Goal: Information Seeking & Learning: Find specific page/section

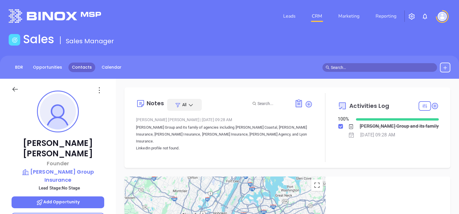
click at [82, 65] on link "Contacts" at bounding box center [81, 68] width 27 height 10
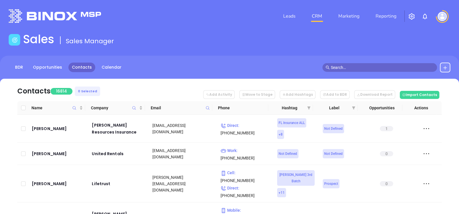
click at [208, 111] on span at bounding box center [207, 108] width 7 height 9
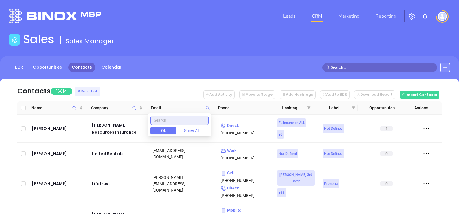
paste input "turnerinsuranceonline.com"
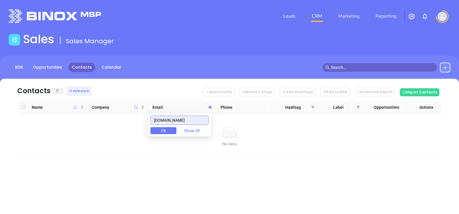
drag, startPoint x: 207, startPoint y: 120, endPoint x: 138, endPoint y: 140, distance: 71.4
click at [139, 139] on body "Leads CRM Marketing Reporting Financial Leads Leads Sales Sales Manager BDR Opp…" at bounding box center [229, 107] width 459 height 214
type input "turnerinsuranceonline.com"
paste input "southeastifg.com"
type input "southeastifg.com"
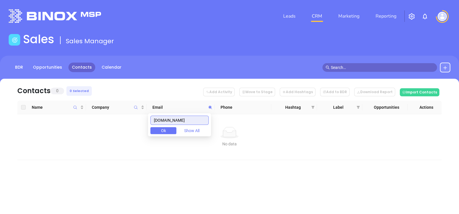
drag, startPoint x: 192, startPoint y: 120, endPoint x: 144, endPoint y: 132, distance: 49.8
click at [144, 132] on body "Leads CRM Marketing Reporting Financial Leads Leads Sales Sales Manager BDR Opp…" at bounding box center [229, 107] width 459 height 214
paste input "gtiginsures.com"
drag, startPoint x: 182, startPoint y: 123, endPoint x: 121, endPoint y: 137, distance: 62.8
click at [121, 137] on body "Leads CRM Marketing Reporting Financial Leads Leads Sales Sales Manager BDR Opp…" at bounding box center [229, 107] width 459 height 214
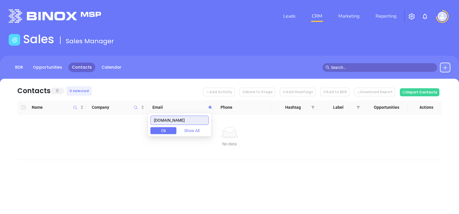
type input "gtiginsures.com"
paste input "bicountyinsuranceagency.com"
type input "bicountyinsuranceagency.com"
drag, startPoint x: 157, startPoint y: 121, endPoint x: 249, endPoint y: 121, distance: 91.8
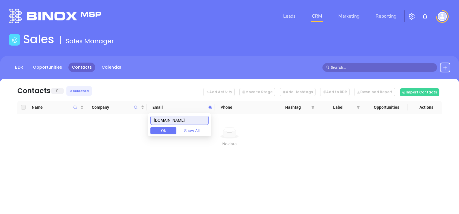
click at [249, 121] on body "Leads CRM Marketing Reporting Financial Leads Leads Sales Sales Manager BDR Opp…" at bounding box center [229, 107] width 459 height 214
paste input "southgroup.net"
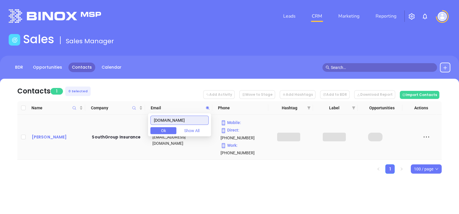
type input "southgroup.net"
click at [43, 134] on div "John Holder" at bounding box center [58, 137] width 52 height 7
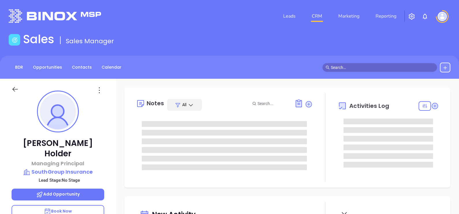
type input "Gissela Vargas"
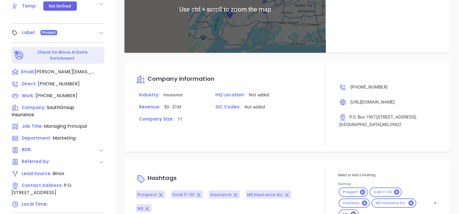
scroll to position [269, 0]
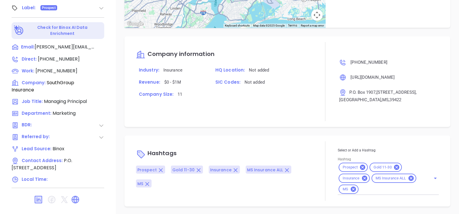
click at [213, 170] on span "Insurance" at bounding box center [220, 170] width 21 height 6
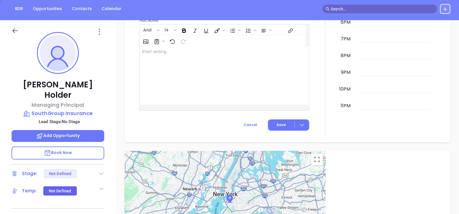
scroll to position [16, 0]
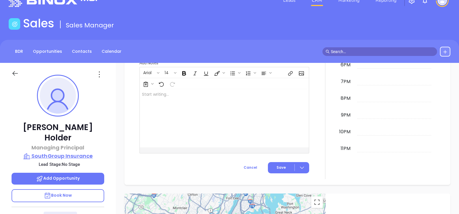
click at [61, 152] on p "SouthGroup Insurance" at bounding box center [58, 156] width 93 height 8
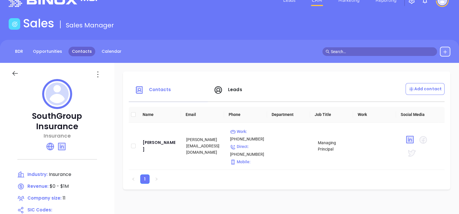
click at [85, 48] on link "Contacts" at bounding box center [81, 52] width 27 height 10
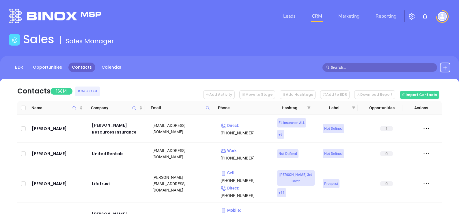
click at [206, 110] on span at bounding box center [207, 108] width 7 height 9
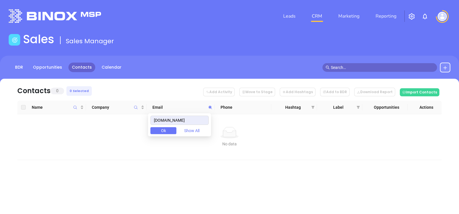
type input "kevincunninghamins.com"
drag, startPoint x: 191, startPoint y: 122, endPoint x: 91, endPoint y: 138, distance: 101.7
click at [91, 138] on body "Leads CRM Marketing Reporting Financial Leads Leads Sales Sales Manager BDR Opp…" at bounding box center [229, 107] width 459 height 214
paste input "summitgroupins.com"
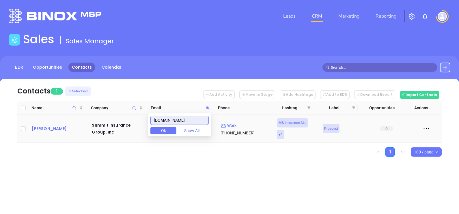
type input "summitgroupins.com"
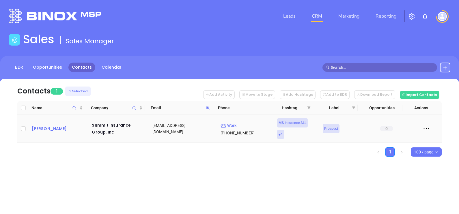
click at [39, 126] on div "Scotty Cline" at bounding box center [58, 128] width 52 height 7
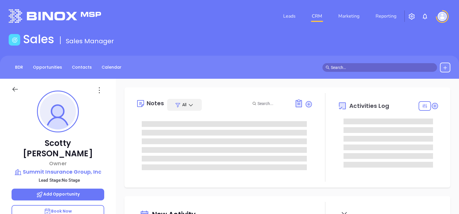
scroll to position [167, 0]
type input "Gissela Vargas"
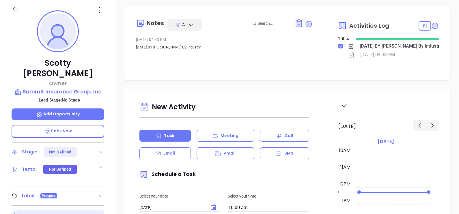
scroll to position [16, 0]
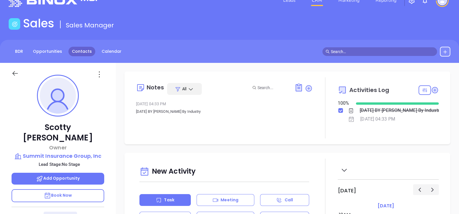
click at [76, 53] on link "Contacts" at bounding box center [81, 52] width 27 height 10
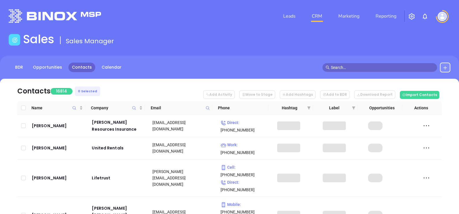
click at [207, 109] on icon at bounding box center [208, 108] width 4 height 4
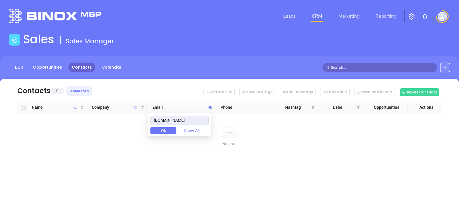
drag, startPoint x: 205, startPoint y: 122, endPoint x: 116, endPoint y: 149, distance: 92.9
click at [117, 149] on body "Leads CRM Marketing Reporting Financial Leads Leads Sales Sales Manager BDR Opp…" at bounding box center [229, 107] width 459 height 214
type input "thompsoninsservices.com"
paste input "credilleinsurance.com"
type input "credilleinsurance.com"
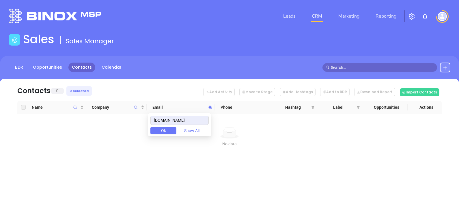
drag, startPoint x: 200, startPoint y: 125, endPoint x: 176, endPoint y: 132, distance: 24.8
click at [176, 132] on div "davenportinsure.com Ok Show All" at bounding box center [179, 124] width 63 height 23
drag, startPoint x: 202, startPoint y: 119, endPoint x: 146, endPoint y: 131, distance: 57.0
click at [146, 131] on body "Leads CRM Marketing Reporting Financial Leads Leads Sales Sales Manager BDR Opp…" at bounding box center [229, 107] width 459 height 214
paste input "[DOMAIN_NAME]"
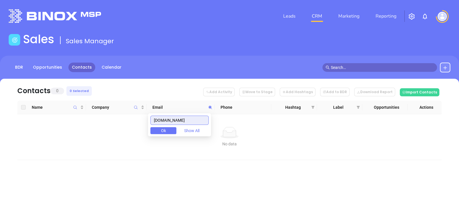
drag, startPoint x: 206, startPoint y: 118, endPoint x: 161, endPoint y: 133, distance: 47.6
click at [161, 132] on div "westinsurancecenter.com Ok Show All" at bounding box center [179, 124] width 63 height 23
type input "w"
paste input "[DOMAIN_NAME]"
type input "[DOMAIN_NAME]"
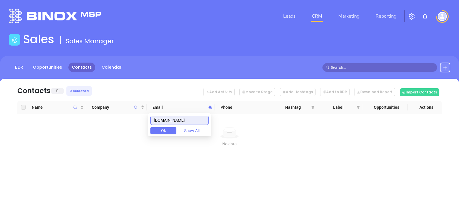
drag, startPoint x: 206, startPoint y: 119, endPoint x: 124, endPoint y: 131, distance: 83.1
click at [126, 131] on body "Leads CRM Marketing Reporting Financial Leads Leads Sales Sales Manager BDR Opp…" at bounding box center [229, 107] width 459 height 214
paste input "bicountyinsuranceagency.com"
drag, startPoint x: 206, startPoint y: 119, endPoint x: 93, endPoint y: 168, distance: 123.0
click at [93, 168] on body "Leads CRM Marketing Reporting Financial Leads Leads Sales Sales Manager BDR Opp…" at bounding box center [229, 107] width 459 height 214
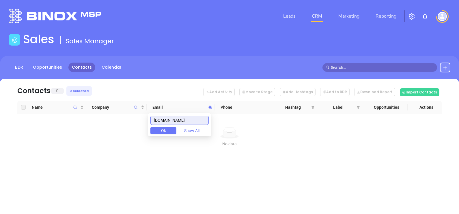
type input "bicountyinsuranceagency.com"
paste input "fassbenderinsurance.com"
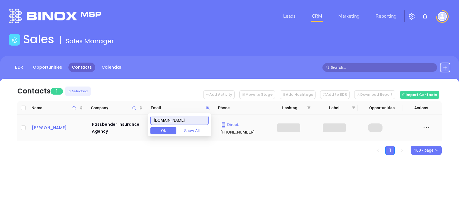
type input "fassbenderinsurance.com"
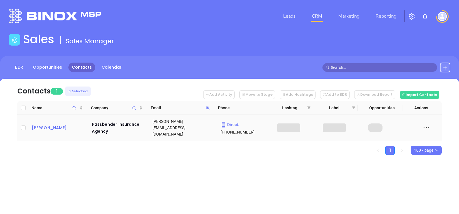
click at [58, 124] on div "Bryan Fassbender" at bounding box center [58, 127] width 52 height 7
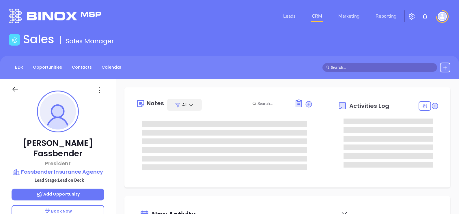
type input "10/14/2025"
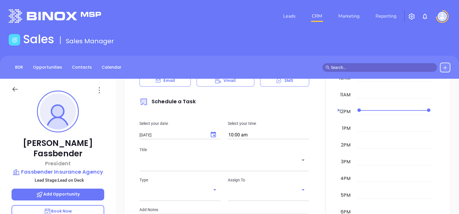
scroll to position [333, 0]
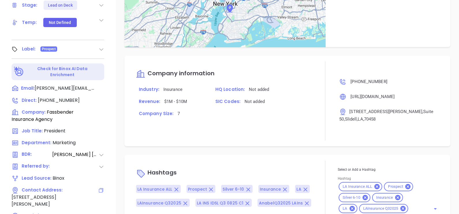
type input "Gissela Vargas"
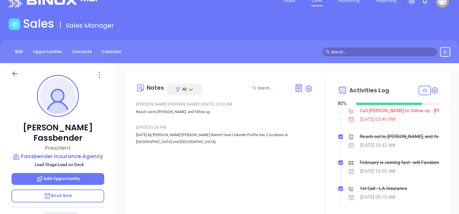
scroll to position [0, 0]
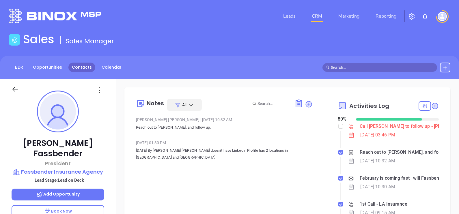
click at [69, 65] on link "Contacts" at bounding box center [81, 68] width 27 height 10
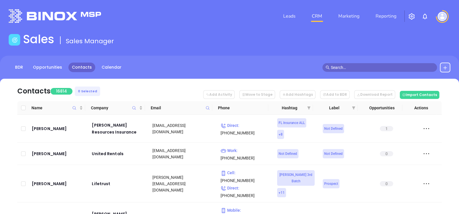
click at [209, 108] on icon at bounding box center [208, 108] width 4 height 4
paste input "southernfarminsurance.com"
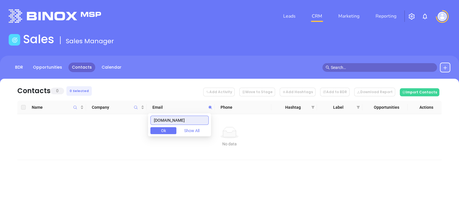
drag, startPoint x: 204, startPoint y: 121, endPoint x: 109, endPoint y: 155, distance: 100.8
click at [109, 158] on body "Leads CRM Marketing Reporting Financial Leads Leads Sales Sales Manager BDR Opp…" at bounding box center [229, 107] width 459 height 214
click at [157, 120] on input "southernfarminsurance.com" at bounding box center [179, 120] width 58 height 9
drag, startPoint x: 156, startPoint y: 120, endPoint x: 230, endPoint y: 131, distance: 74.3
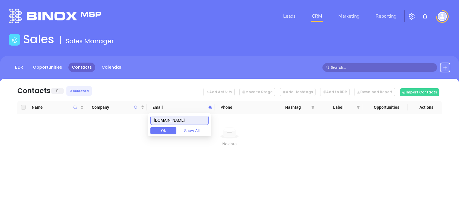
click at [230, 131] on body "Leads CRM Marketing Reporting Financial Leads Leads Sales Sales Manager BDR Opp…" at bounding box center [229, 107] width 459 height 214
type input "ssouthernfarminsurance.com"
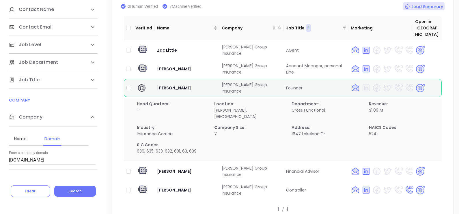
scroll to position [6, 0]
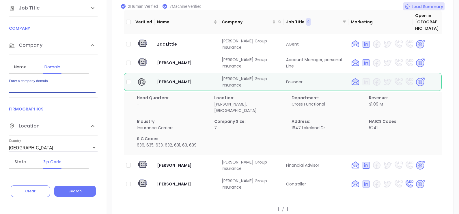
paste input "[DOMAIN_NAME]"
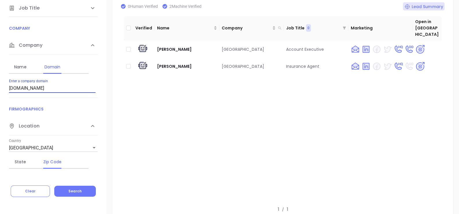
type input "[DOMAIN_NAME]"
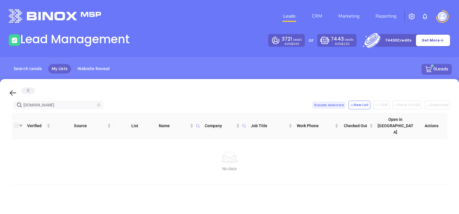
click at [99, 105] on icon "close-circle" at bounding box center [98, 104] width 3 height 3
type input "westinsurancecenter.com"
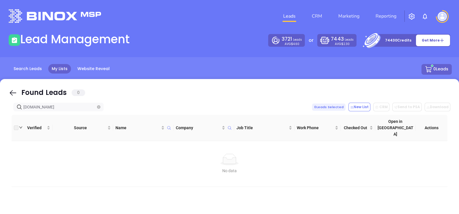
drag, startPoint x: 74, startPoint y: 104, endPoint x: 0, endPoint y: 123, distance: 76.9
click at [0, 124] on html "Leads CRM Marketing Reporting Financial Leads Leads Lead Management 3721 Leads …" at bounding box center [229, 107] width 459 height 214
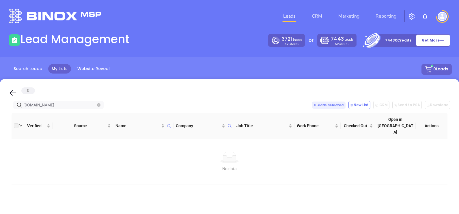
type input "westinsurancecenter.com"
click at [98, 105] on icon "close-circle" at bounding box center [98, 104] width 3 height 3
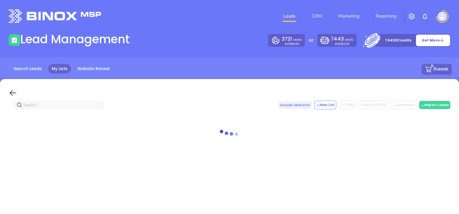
paste input "turnerinsuranceonline.com"
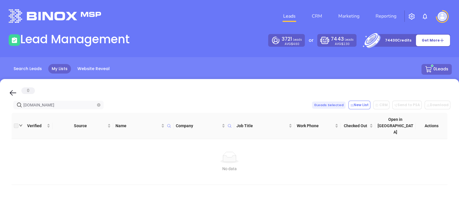
type input "turnerinsuranceonline.com"
click at [97, 104] on icon "close-circle" at bounding box center [98, 104] width 3 height 3
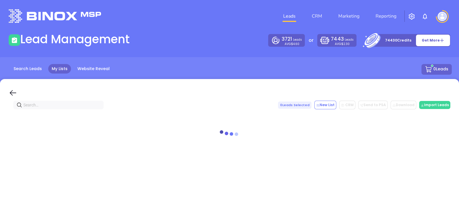
paste input "turnerinsuranceonline.com"
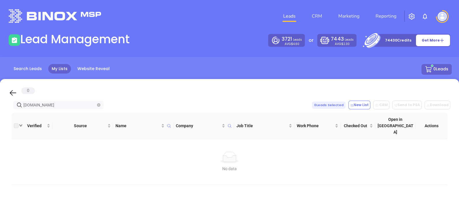
type input "turnerinsuranceonline.com"
click at [98, 106] on icon "close-circle" at bounding box center [98, 104] width 3 height 3
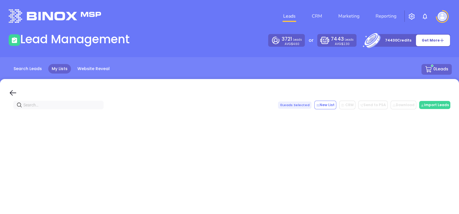
paste input "southeastifg.com"
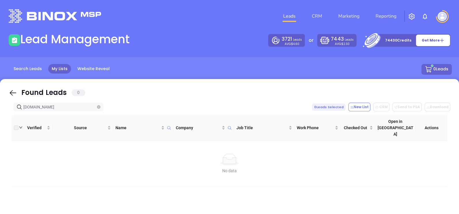
type input "southeastifg.com"
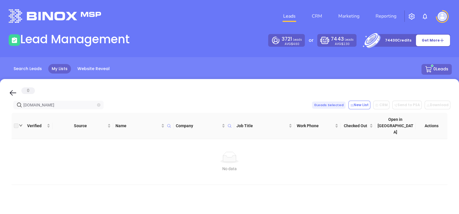
click at [98, 105] on icon "close-circle" at bounding box center [98, 104] width 3 height 3
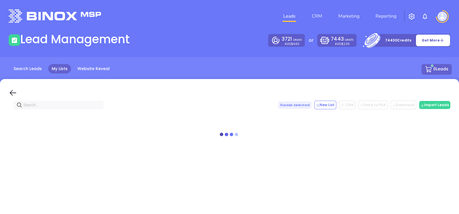
paste input "gtiginsures.com"
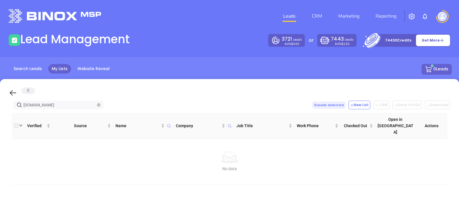
type input "gtiginsures.com"
click at [97, 106] on icon "close-circle" at bounding box center [98, 104] width 3 height 3
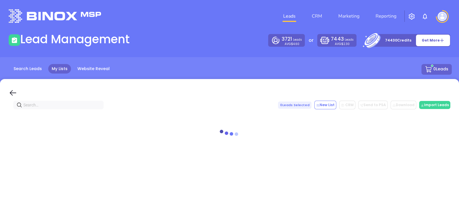
paste input "bicountyinsuranceagency.com"
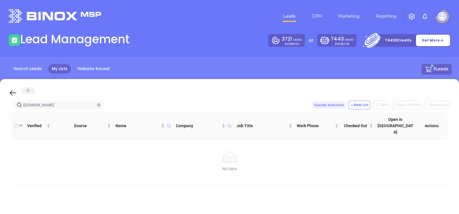
drag, startPoint x: 84, startPoint y: 108, endPoint x: 0, endPoint y: 131, distance: 87.6
click at [0, 131] on html "Leads CRM Marketing Reporting Financial Leads Leads Lead Management 3721 Leads …" at bounding box center [229, 107] width 459 height 214
type input "bicountyinsuranceagency.com"
click at [99, 107] on span at bounding box center [98, 105] width 3 height 6
click at [100, 105] on icon "close-circle" at bounding box center [98, 104] width 3 height 3
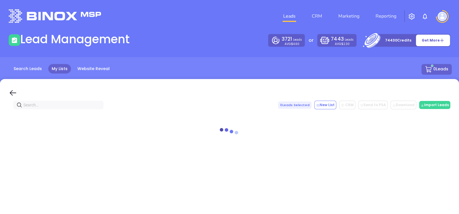
paste input "southgroup.net"
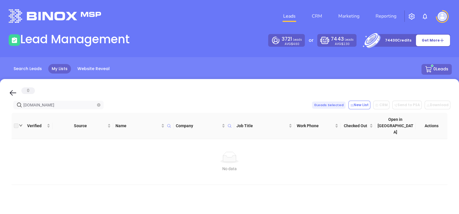
type input "southgroup.net"
click at [97, 105] on icon "close-circle" at bounding box center [98, 104] width 3 height 3
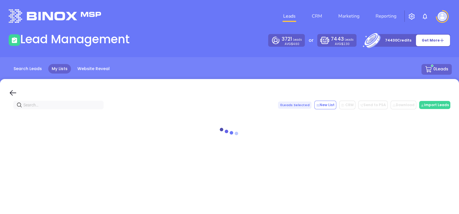
paste input "fassbenderinsurance.com"
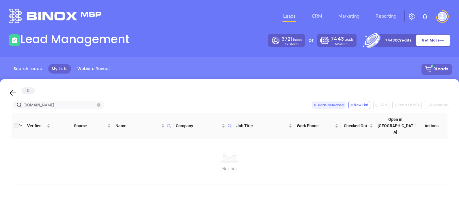
type input "fassbenderinsurance.com"
click at [99, 103] on span at bounding box center [98, 105] width 3 height 6
click at [98, 108] on span at bounding box center [98, 105] width 3 height 6
click at [99, 104] on icon "close-circle" at bounding box center [98, 104] width 3 height 3
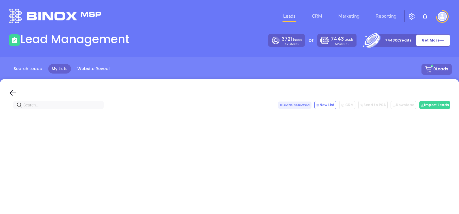
paste input "kevincunninghamins.com"
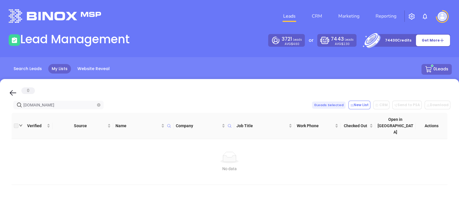
type input "kevincunninghamins.com"
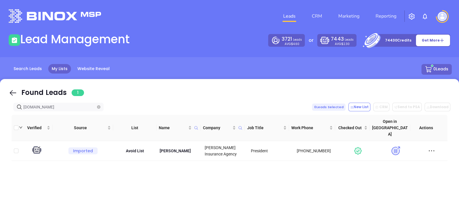
click at [100, 107] on icon "close-circle" at bounding box center [98, 106] width 3 height 3
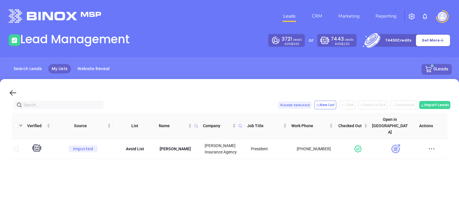
paste input "southernfarminsurance.com"
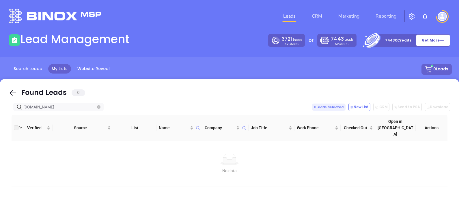
type input "southernfarminsurance.com"
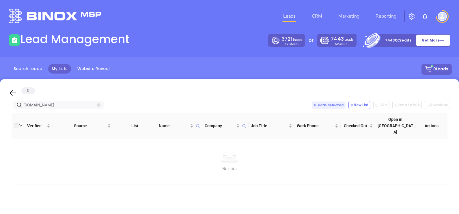
click at [99, 104] on icon "close-circle" at bounding box center [98, 104] width 3 height 3
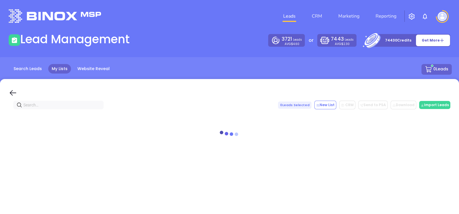
paste input "ssouthernfarminsurance.com"
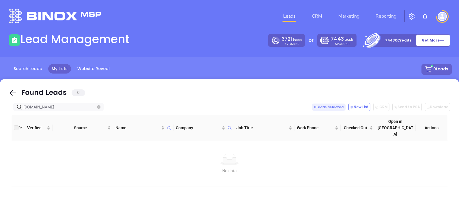
click at [25, 108] on input "ssouthernfarminsurance.com" at bounding box center [59, 107] width 72 height 6
drag, startPoint x: 77, startPoint y: 102, endPoint x: 15, endPoint y: 123, distance: 65.0
click at [15, 123] on div "Found Leads 0 southernfarminsurance.com 0 Leads Selected New List CRM Send to P…" at bounding box center [229, 194] width 459 height 231
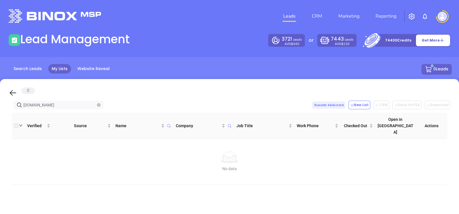
type input "southernfarminsurance.com"
click at [98, 104] on icon "close-circle" at bounding box center [98, 104] width 3 height 3
paste input "thompsoninsservices.com"
type input "thompsoninsservices.com"
click at [99, 104] on icon "close-circle" at bounding box center [98, 104] width 3 height 3
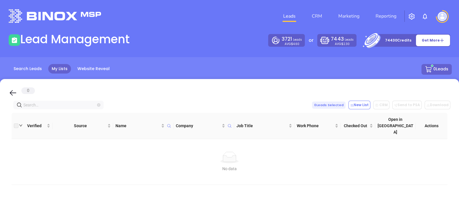
paste input "credilleinsurance.com"
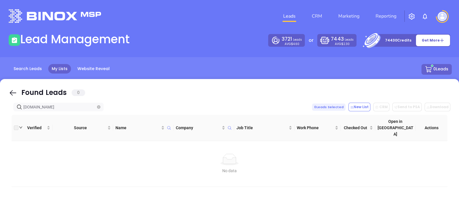
type input "credilleinsurance.com"
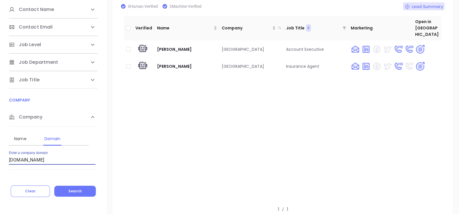
scroll to position [72, 0]
